Goal: Entertainment & Leisure: Consume media (video, audio)

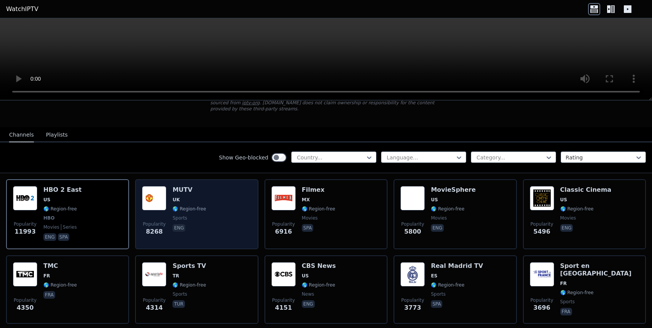
scroll to position [64, 0]
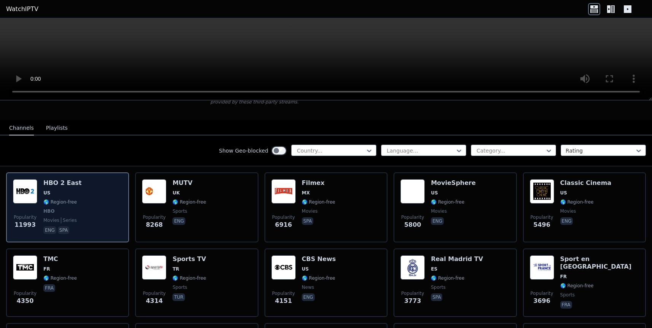
click at [87, 200] on div "Popularity 11993 HBO 2 East US 🌎 Region-free HBO movies series eng spa" at bounding box center [67, 207] width 109 height 56
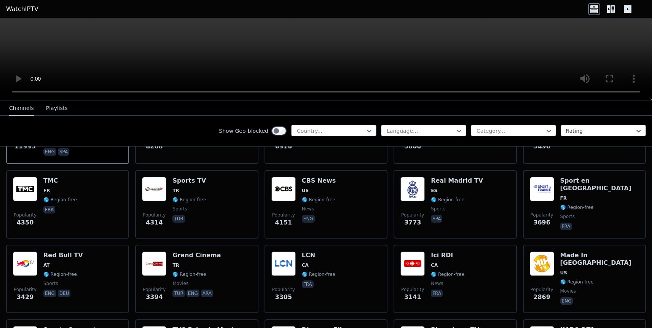
scroll to position [227, 0]
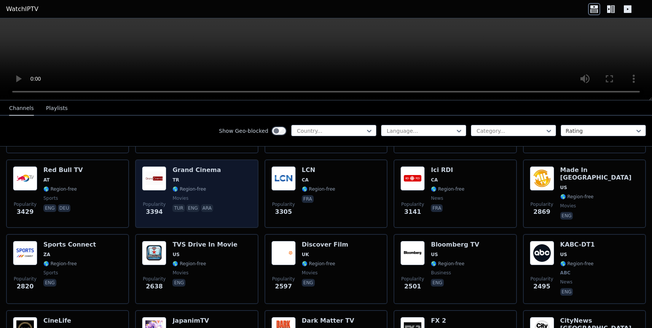
click at [226, 197] on div "Popularity 3394 Grand Cinema TR 🌎 Region-free movies tur eng ara" at bounding box center [196, 193] width 109 height 55
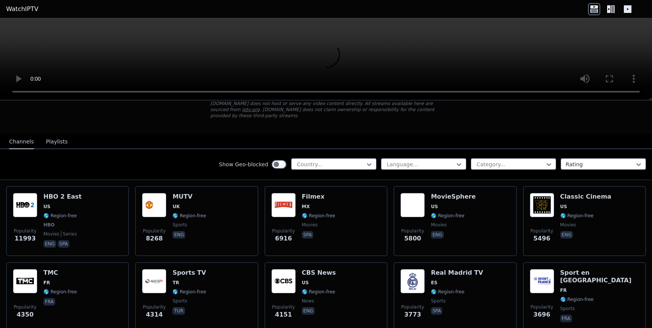
scroll to position [59, 0]
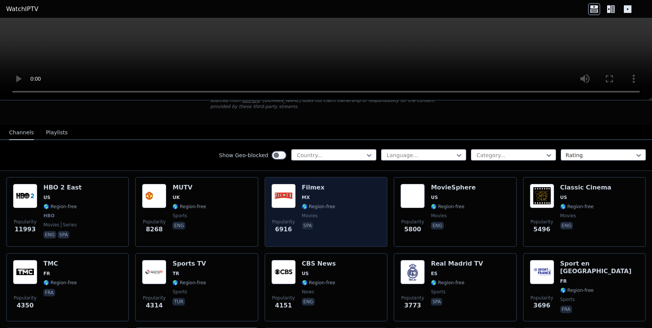
click at [349, 196] on div "Popularity 6916 Filmex MX 🌎 Region-free movies spa" at bounding box center [325, 212] width 109 height 56
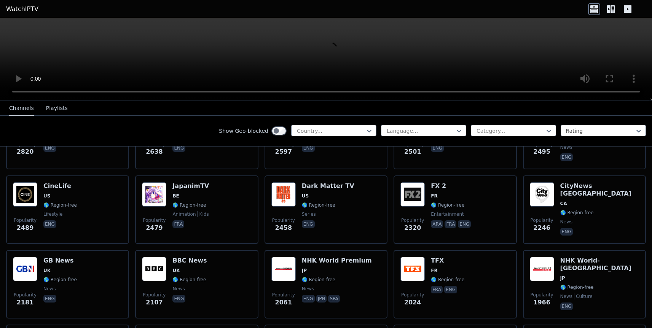
scroll to position [362, 0]
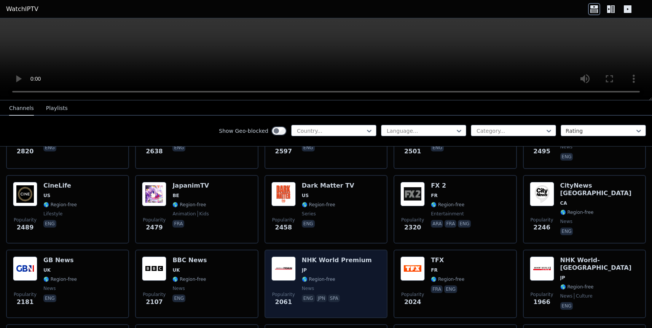
click at [302, 269] on span "JP" at bounding box center [304, 270] width 5 height 6
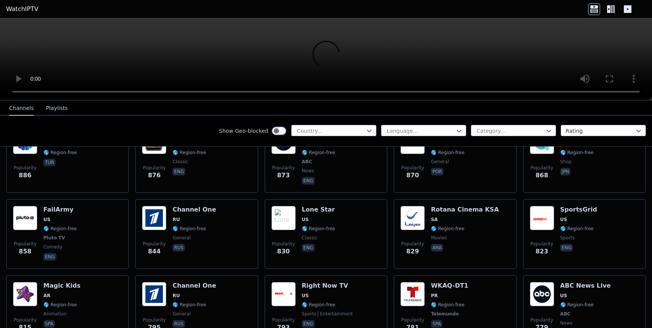
scroll to position [1626, 0]
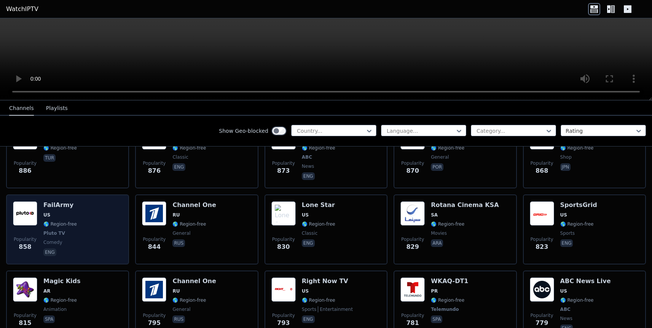
click at [54, 216] on span "US" at bounding box center [59, 215] width 33 height 6
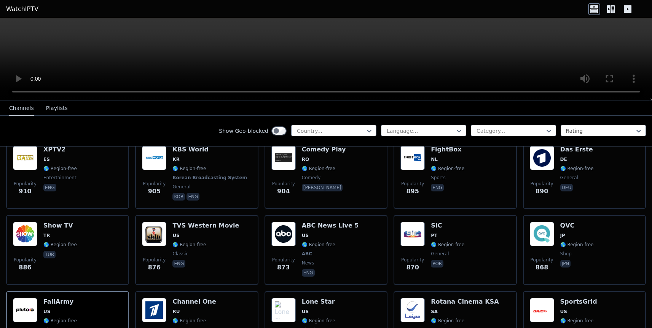
scroll to position [1186, 0]
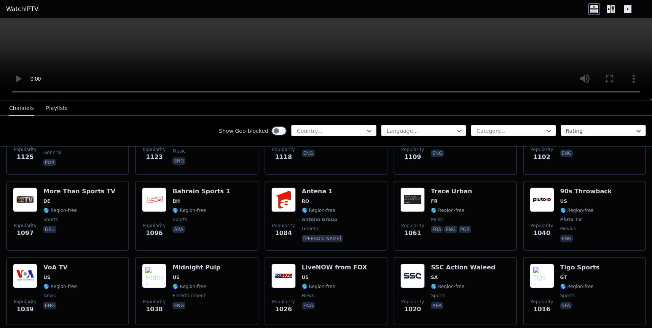
click at [339, 131] on div at bounding box center [330, 131] width 69 height 8
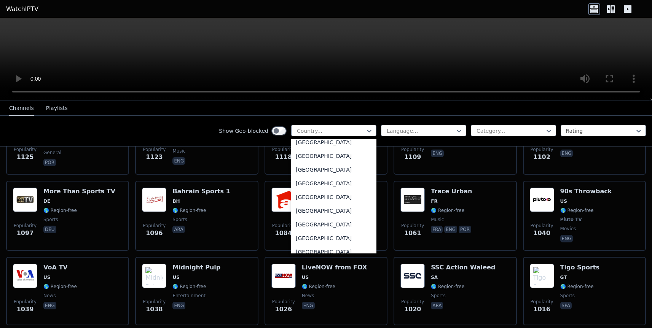
scroll to position [2641, 0]
click at [323, 195] on div "[GEOGRAPHIC_DATA]" at bounding box center [333, 198] width 85 height 14
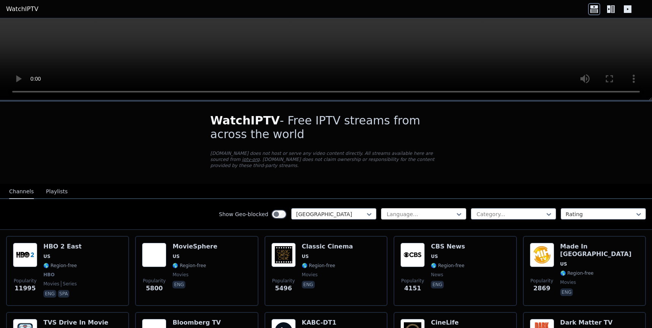
click at [434, 212] on div at bounding box center [420, 214] width 69 height 8
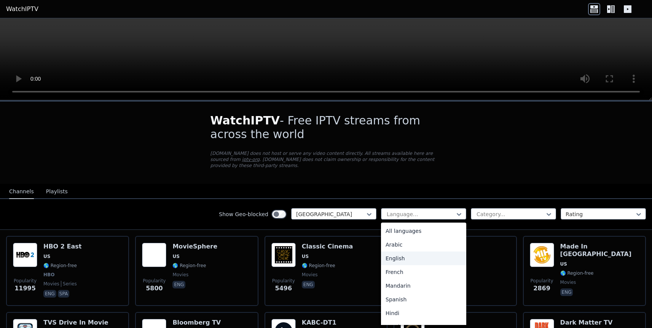
click at [420, 254] on div "English" at bounding box center [423, 258] width 85 height 14
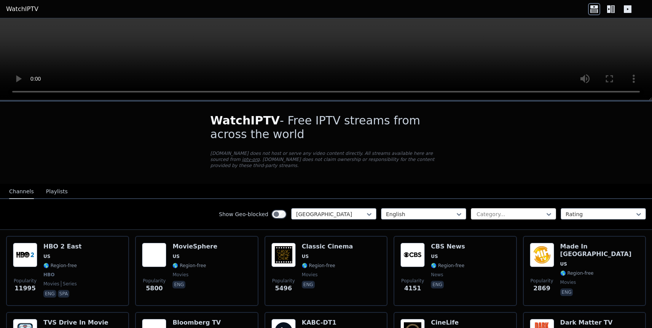
click at [509, 215] on div at bounding box center [510, 214] width 69 height 8
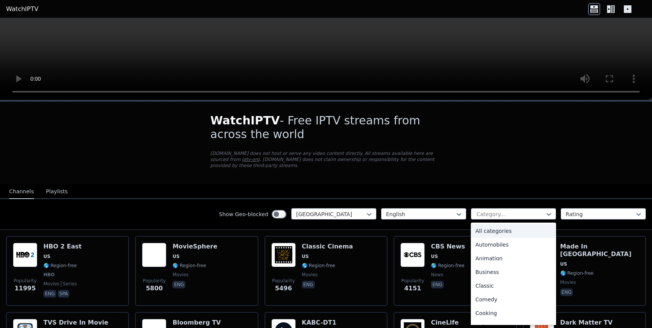
click at [503, 231] on div "All categories" at bounding box center [513, 231] width 85 height 14
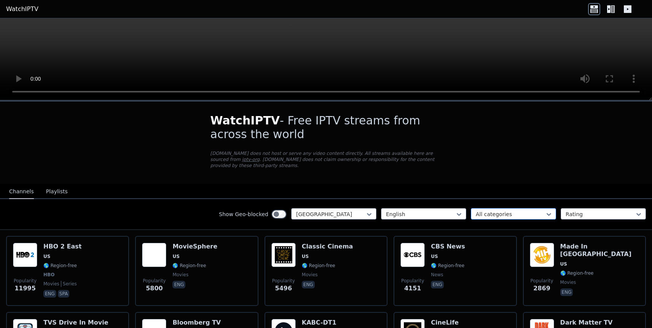
click at [512, 213] on div at bounding box center [510, 214] width 69 height 8
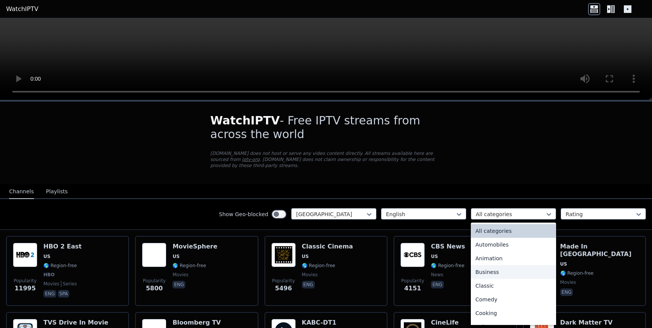
scroll to position [270, 0]
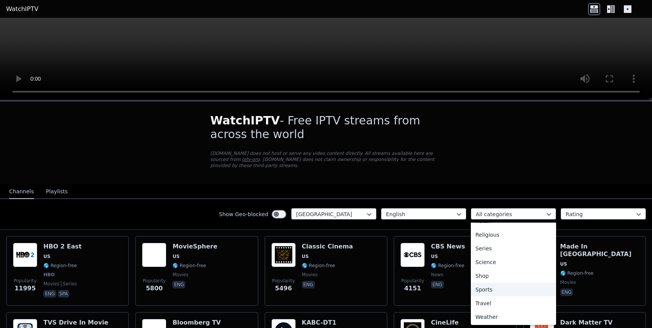
click at [492, 288] on div "Sports" at bounding box center [513, 290] width 85 height 14
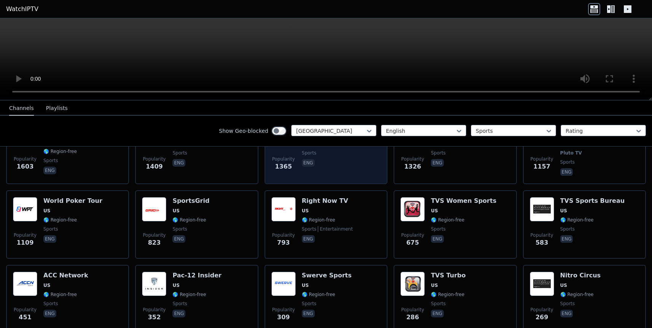
scroll to position [107, 0]
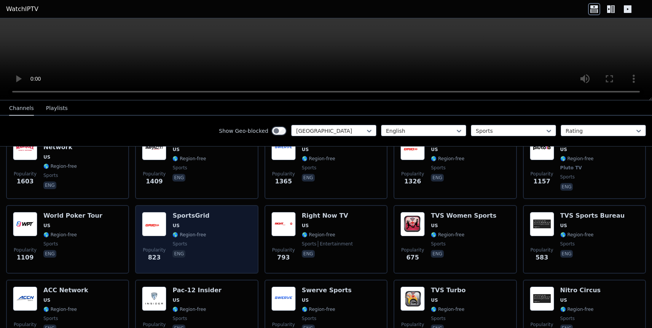
click at [213, 241] on div "Popularity 823 SportsGrid US 🌎 Region-free sports eng" at bounding box center [196, 239] width 109 height 55
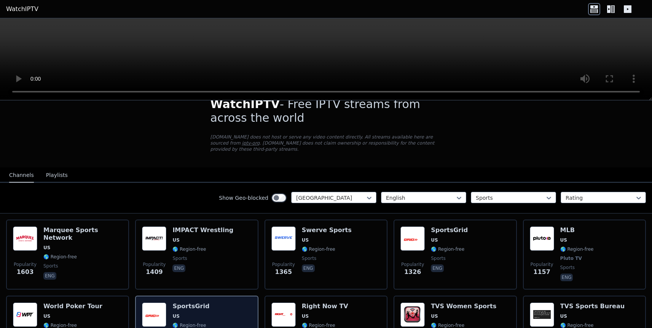
scroll to position [7, 0]
